Goal: Find specific page/section: Find specific page/section

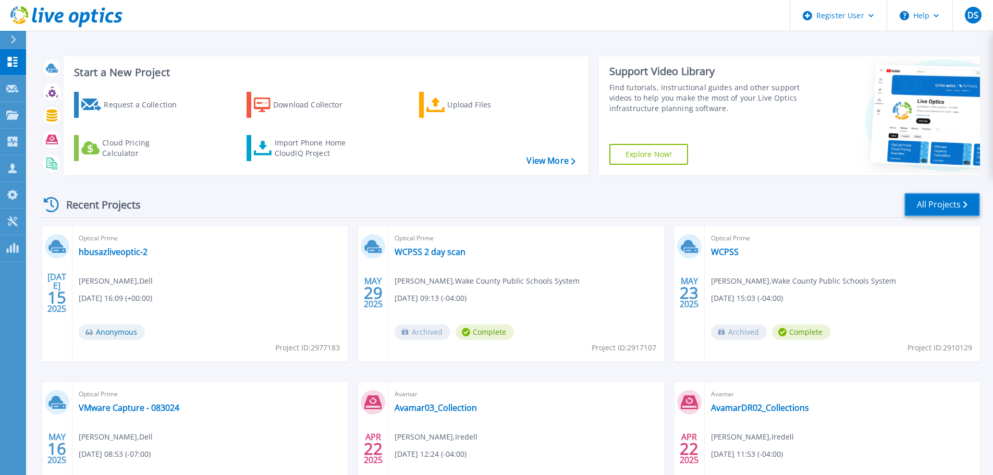
click at [923, 207] on link "All Projects" at bounding box center [942, 204] width 76 height 23
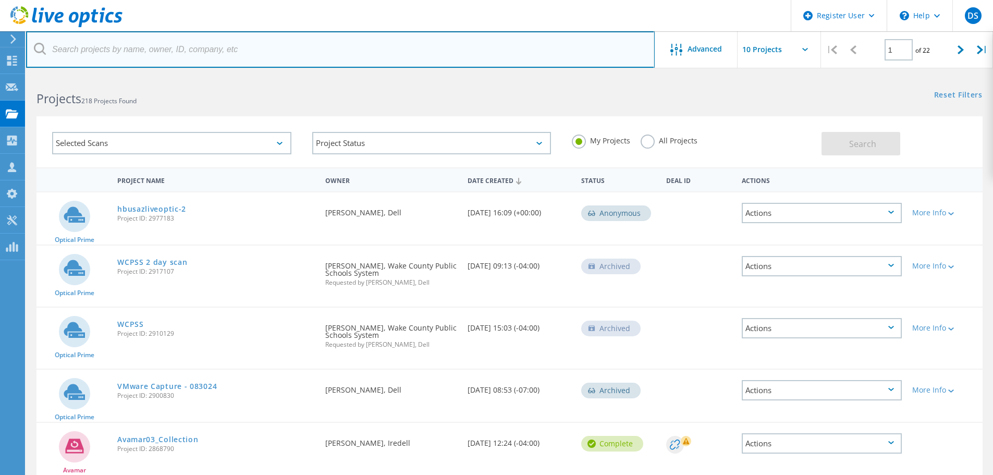
click at [234, 51] on input "text" at bounding box center [340, 49] width 629 height 36
type input "wolfspeed"
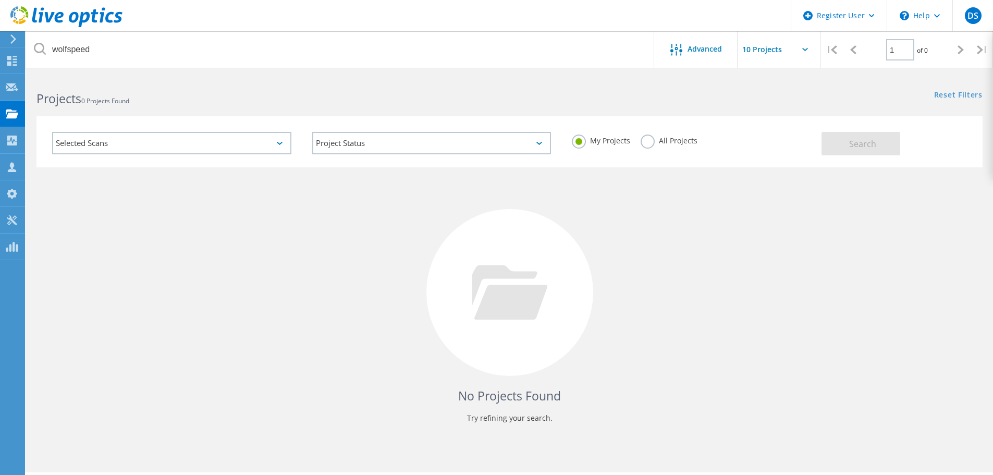
click at [647, 144] on label "All Projects" at bounding box center [669, 139] width 57 height 10
click at [0, 0] on input "All Projects" at bounding box center [0, 0] width 0 height 0
click at [847, 151] on button "Search" at bounding box center [861, 143] width 79 height 23
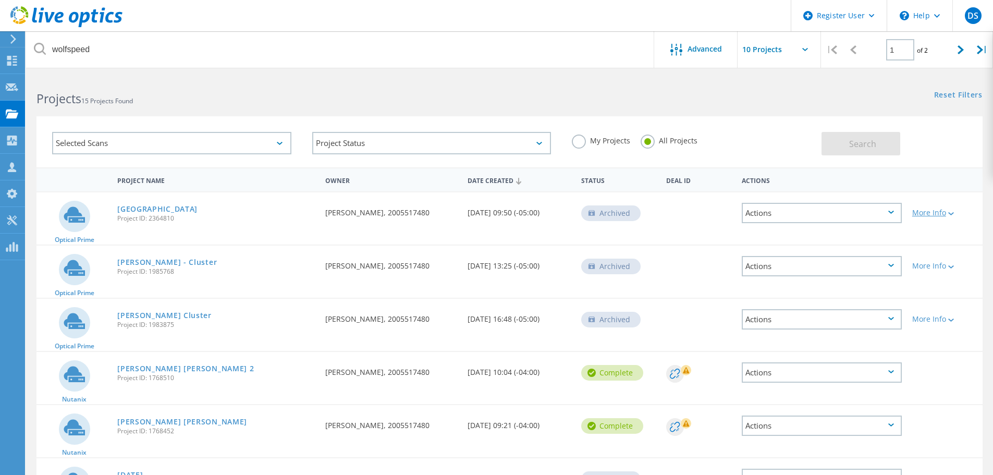
click at [951, 214] on icon at bounding box center [951, 213] width 6 height 3
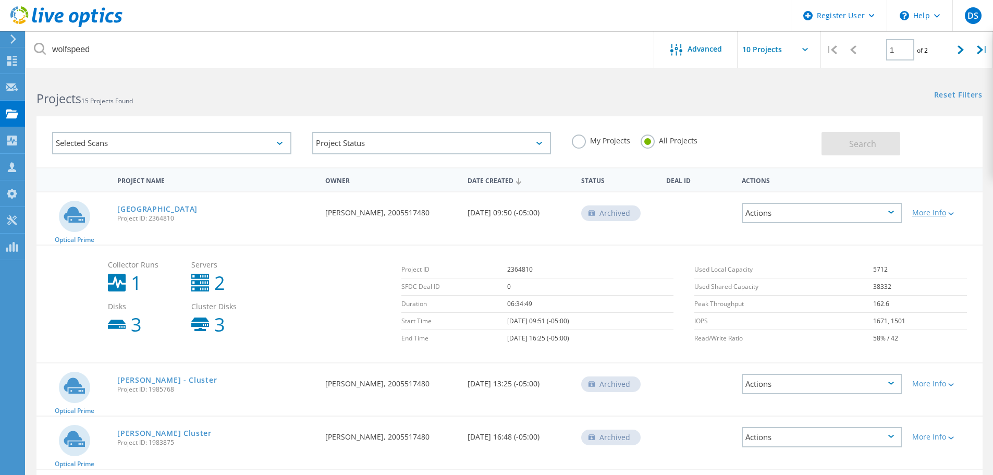
click at [951, 214] on icon at bounding box center [951, 213] width 6 height 3
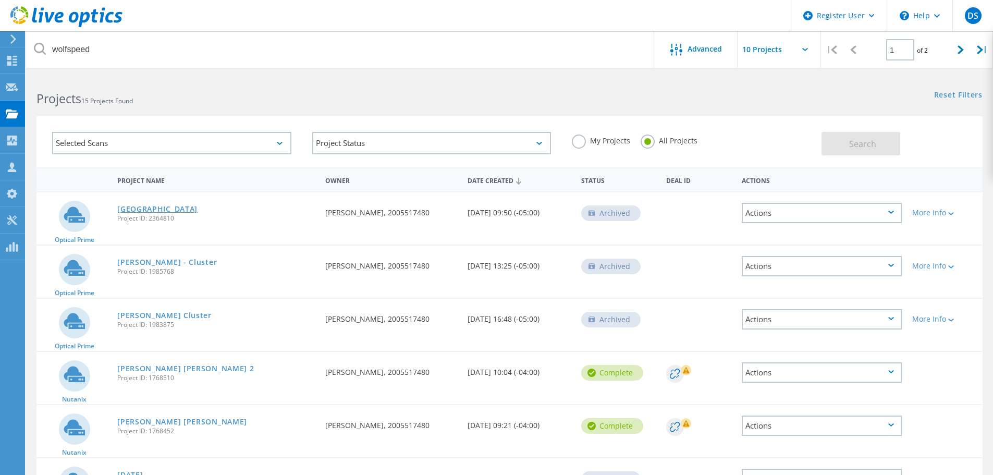
click at [150, 210] on link "[GEOGRAPHIC_DATA]" at bounding box center [157, 208] width 80 height 7
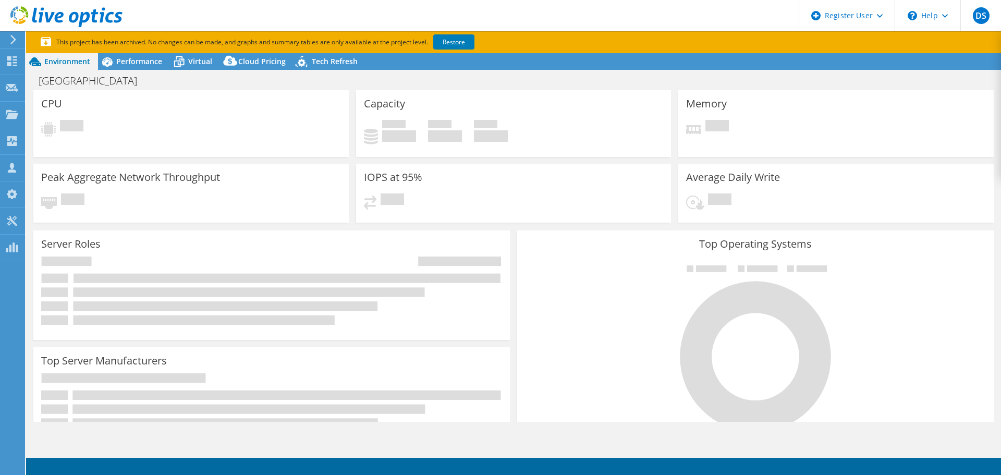
select select "USD"
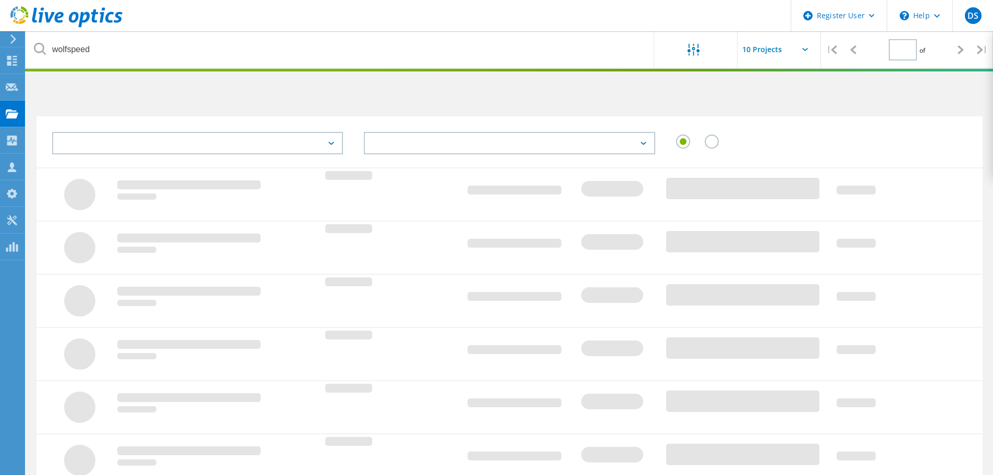
type input "1"
